Goal: Task Accomplishment & Management: Complete application form

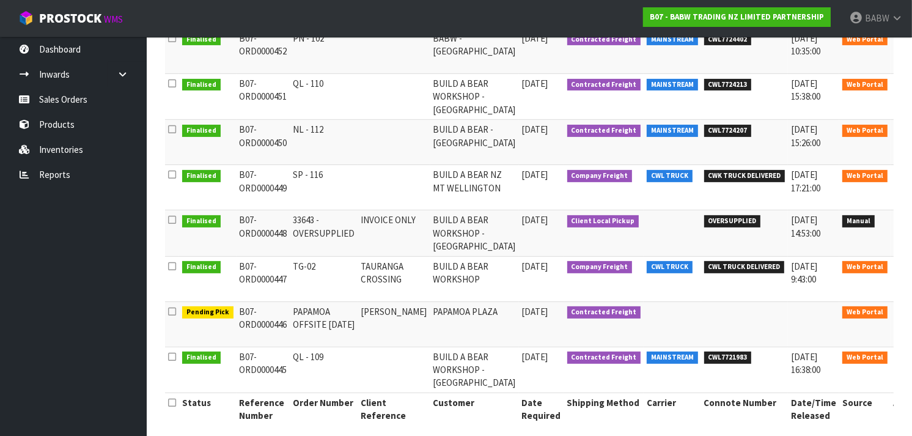
scroll to position [318, 0]
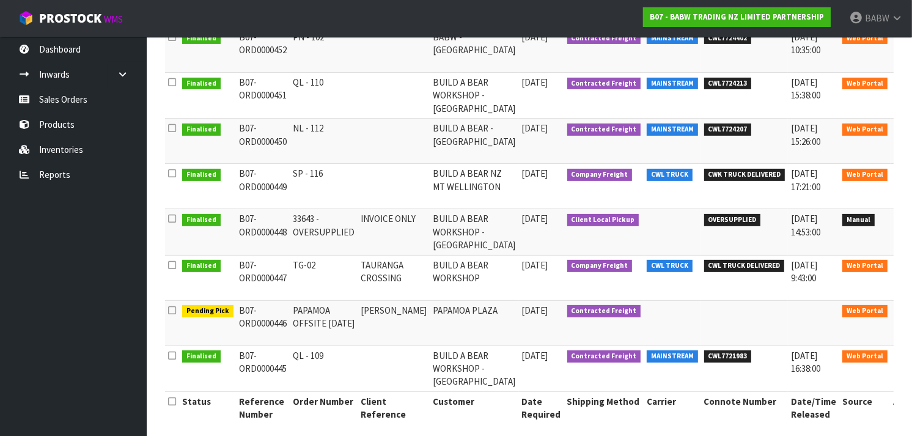
click at [903, 266] on icon at bounding box center [907, 268] width 9 height 8
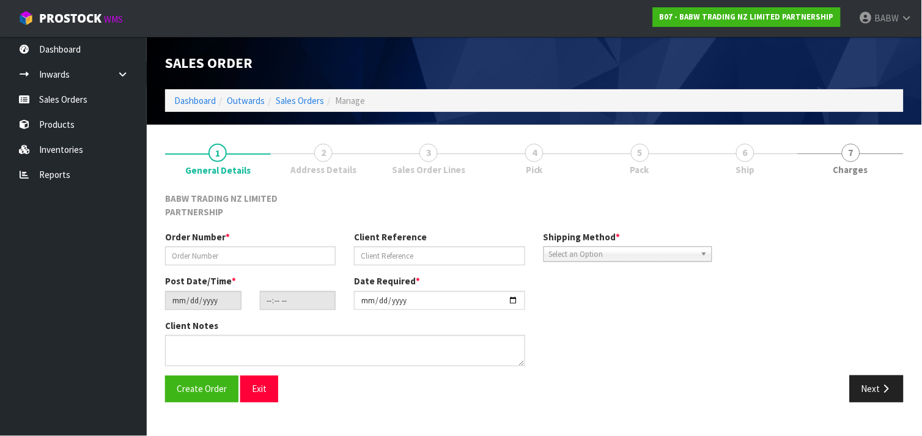
type input "TG-02"
type input "TAURANGA CROSSING"
type input "[DATE]"
type input "18:12:00.000"
type input "[DATE]"
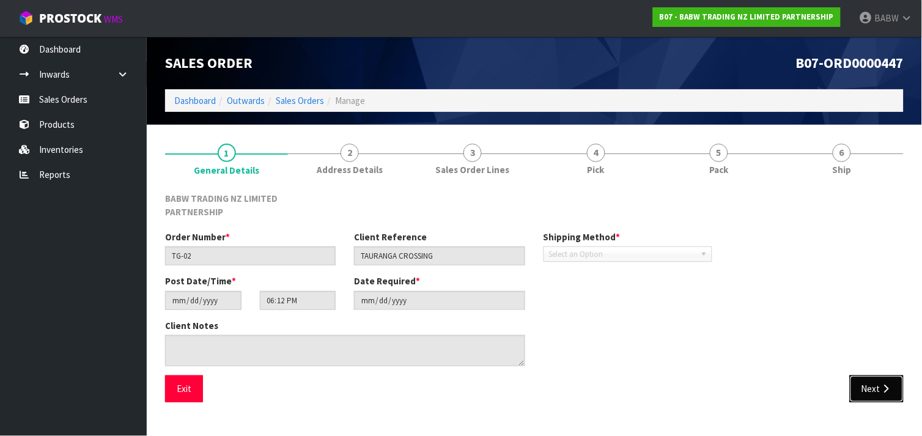
click at [882, 384] on icon "button" at bounding box center [886, 388] width 12 height 9
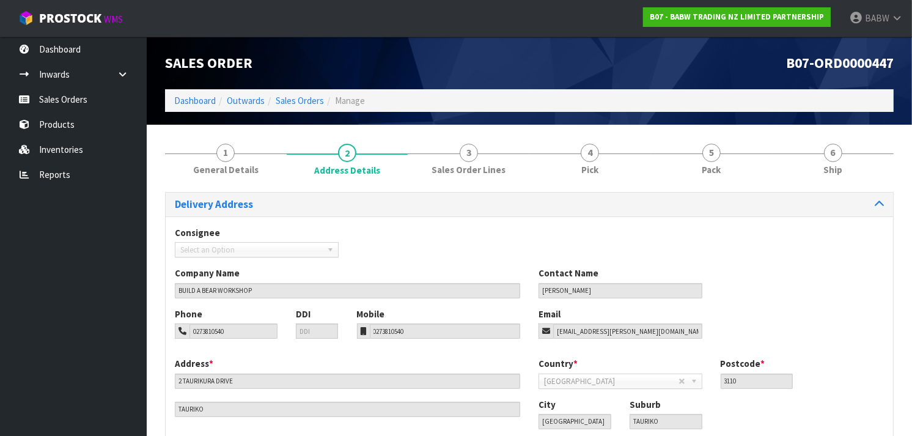
scroll to position [78, 0]
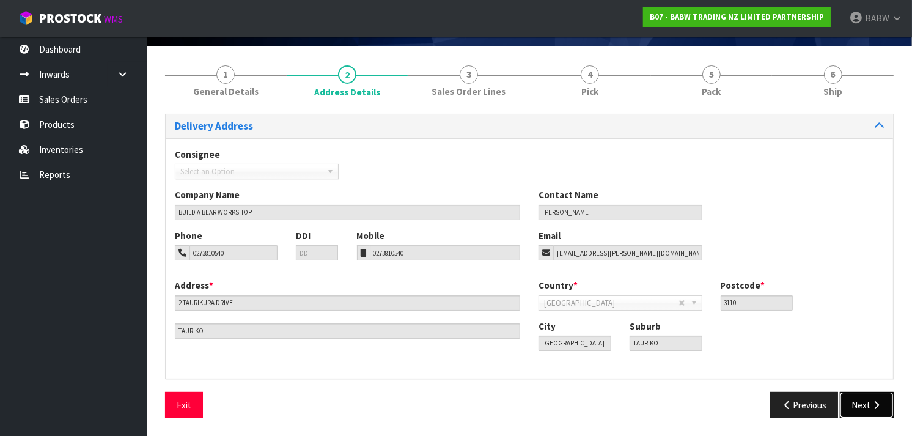
click at [867, 392] on button "Next" at bounding box center [867, 405] width 54 height 26
click at [863, 401] on button "Next" at bounding box center [867, 405] width 54 height 26
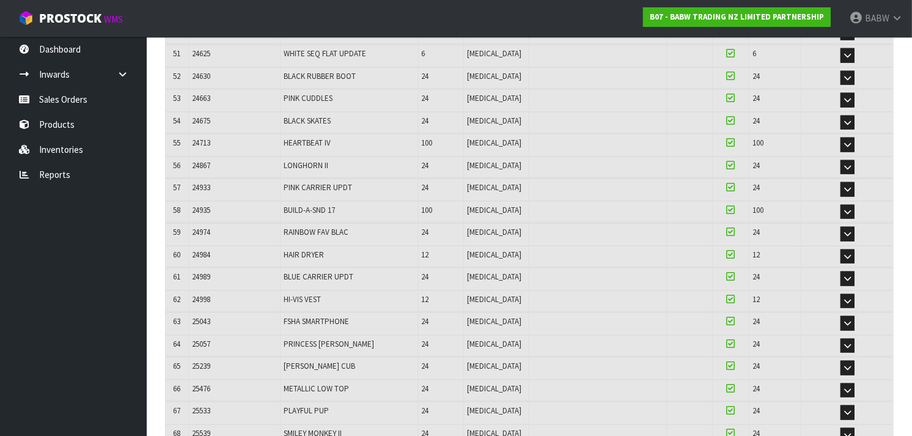
scroll to position [7884, 0]
